Goal: Answer question/provide support: Answer question/provide support

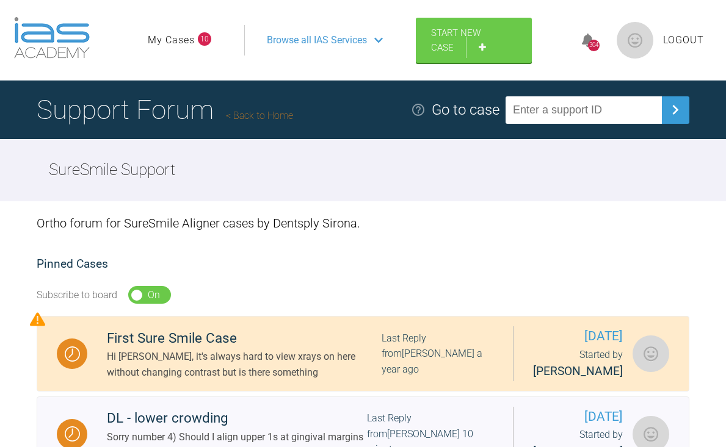
scroll to position [1332, 0]
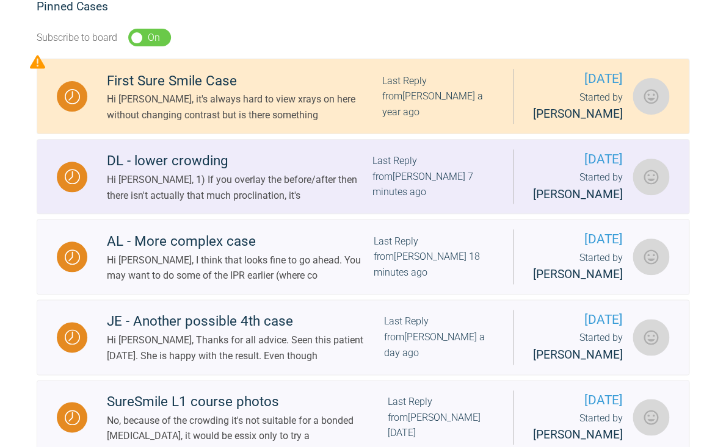
click at [278, 203] on div "Hi [PERSON_NAME], 1) If you overlay the before/after then there isn't actually …" at bounding box center [239, 187] width 265 height 31
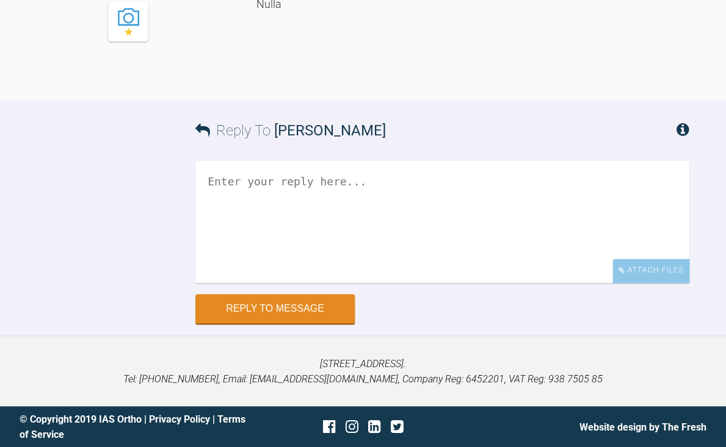
scroll to position [7735, 0]
drag, startPoint x: 454, startPoint y: 181, endPoint x: 463, endPoint y: 210, distance: 30.5
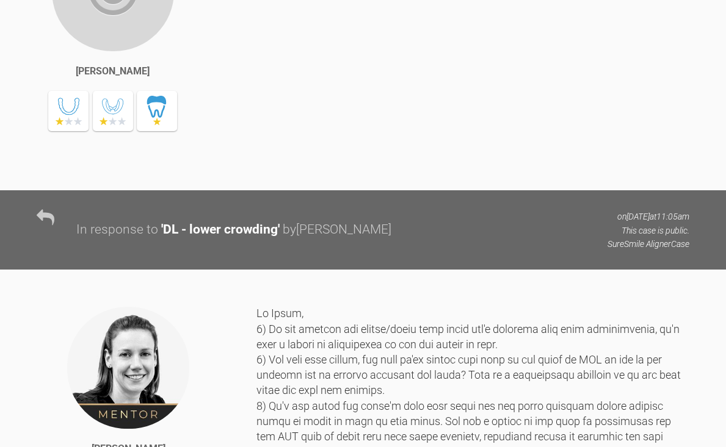
scroll to position [7054, 0]
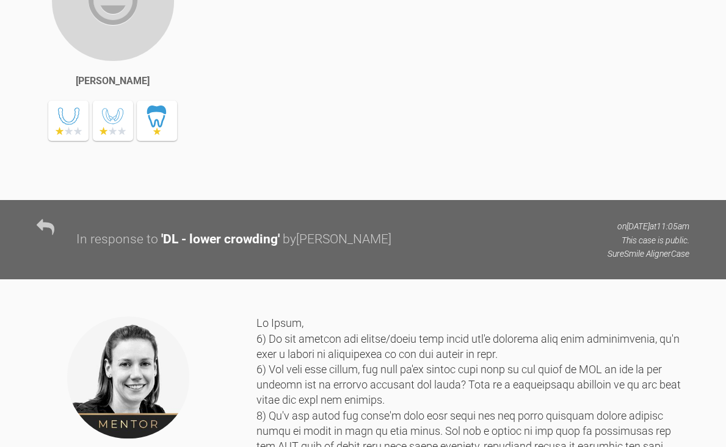
drag, startPoint x: 406, startPoint y: 134, endPoint x: 425, endPoint y: 177, distance: 47.3
drag, startPoint x: 238, startPoint y: 180, endPoint x: 262, endPoint y: 181, distance: 24.4
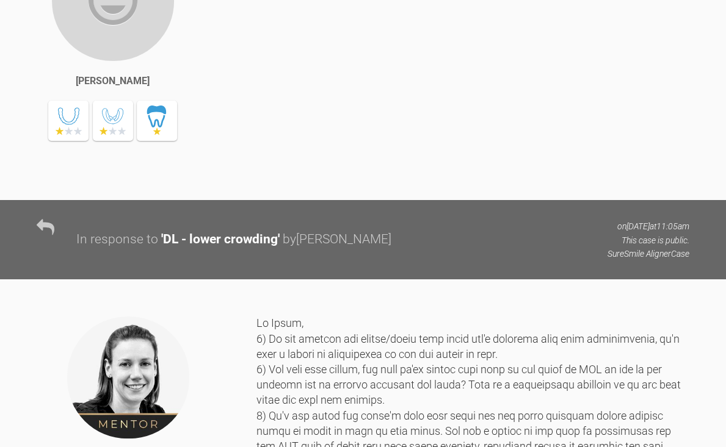
drag, startPoint x: 280, startPoint y: 181, endPoint x: 298, endPoint y: 181, distance: 17.7
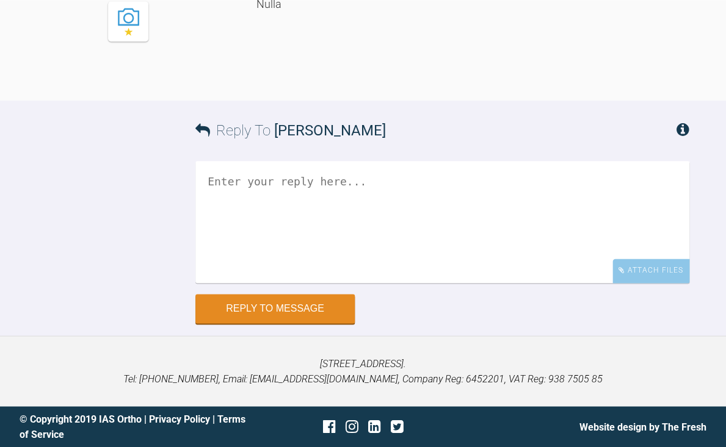
scroll to position [7892, 0]
drag, startPoint x: 491, startPoint y: 148, endPoint x: 516, endPoint y: 194, distance: 52.2
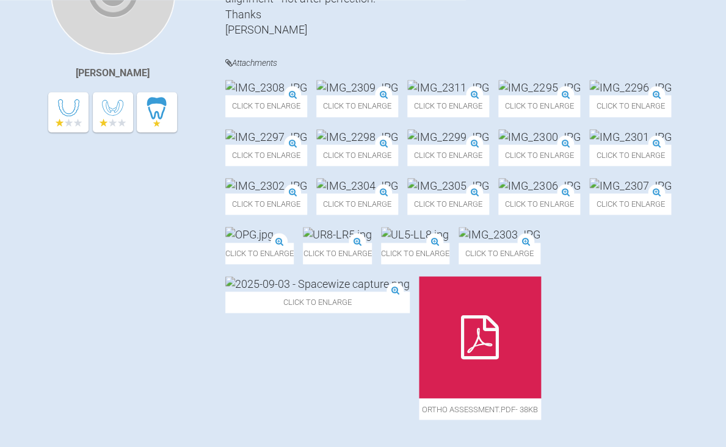
scroll to position [363, 0]
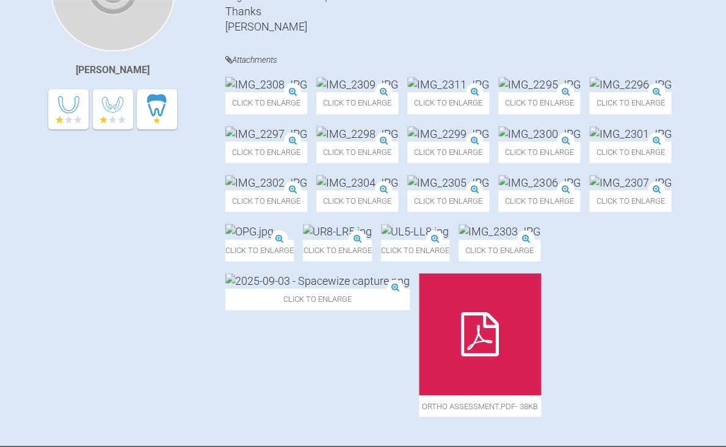
click at [589, 92] on img at bounding box center [630, 84] width 82 height 15
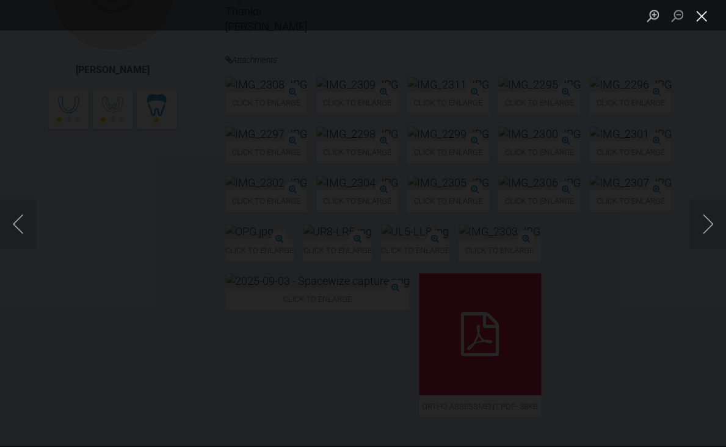
click at [702, 21] on button "Close lightbox" at bounding box center [701, 15] width 24 height 21
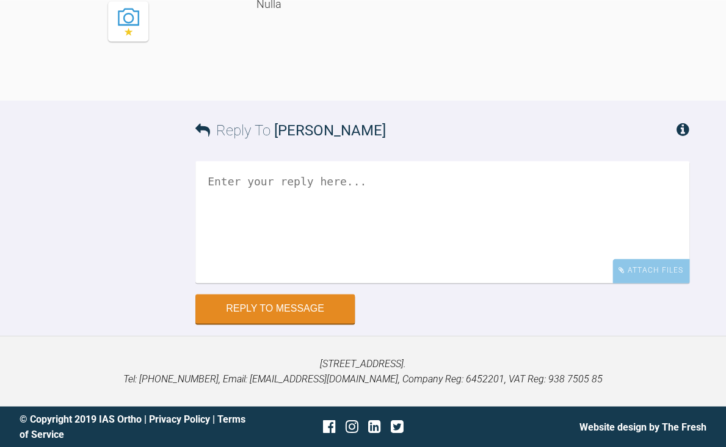
scroll to position [7738, 0]
drag, startPoint x: 351, startPoint y: 180, endPoint x: 396, endPoint y: 232, distance: 68.8
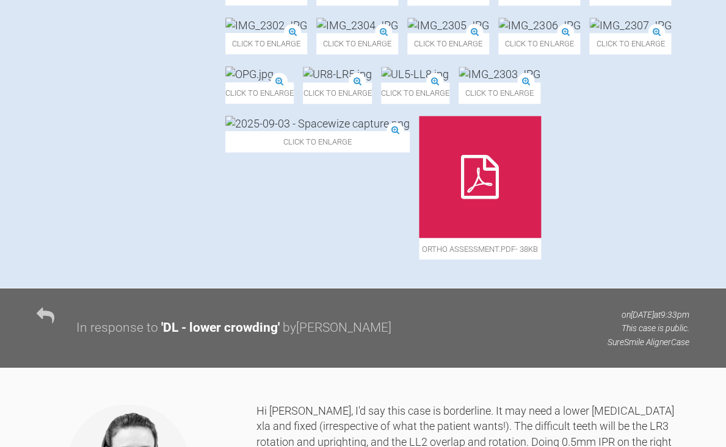
scroll to position [524, 0]
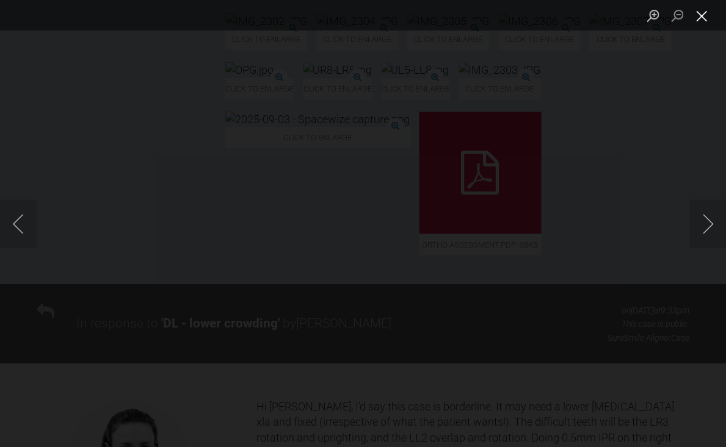
click at [699, 18] on button "Close lightbox" at bounding box center [701, 15] width 24 height 21
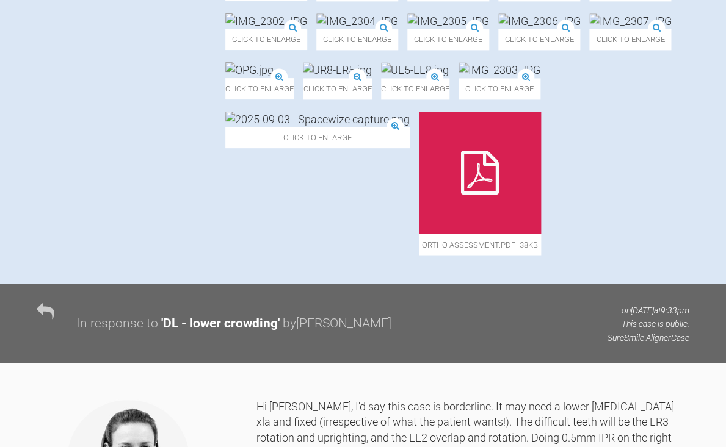
scroll to position [134, 0]
